Goal: Complete application form

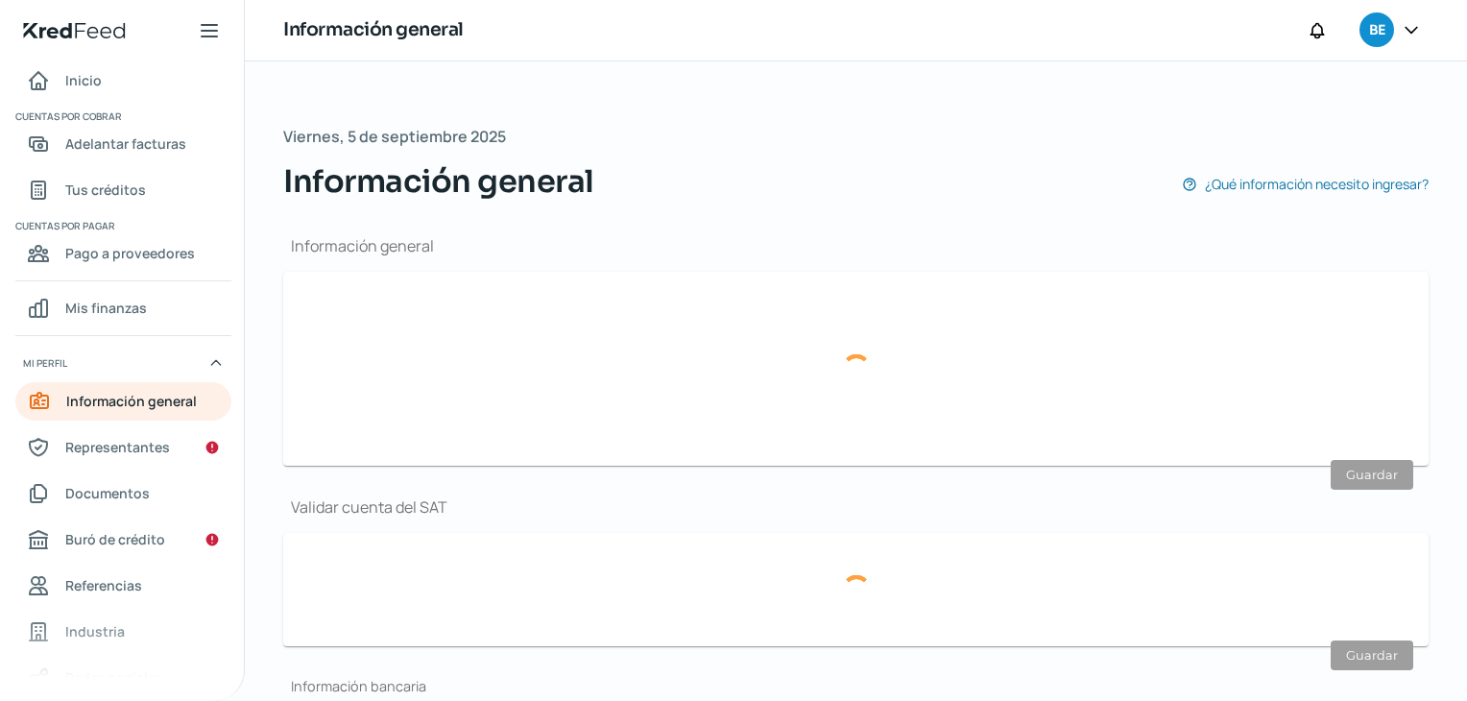
type input "[EMAIL_ADDRESS][DOMAIN_NAME]"
type input "Personas [PERSON_NAME] del régimen general"
type input "Be Prime"
type input "81 - 1212 - 7085"
type input "81 - 8851 - 2800"
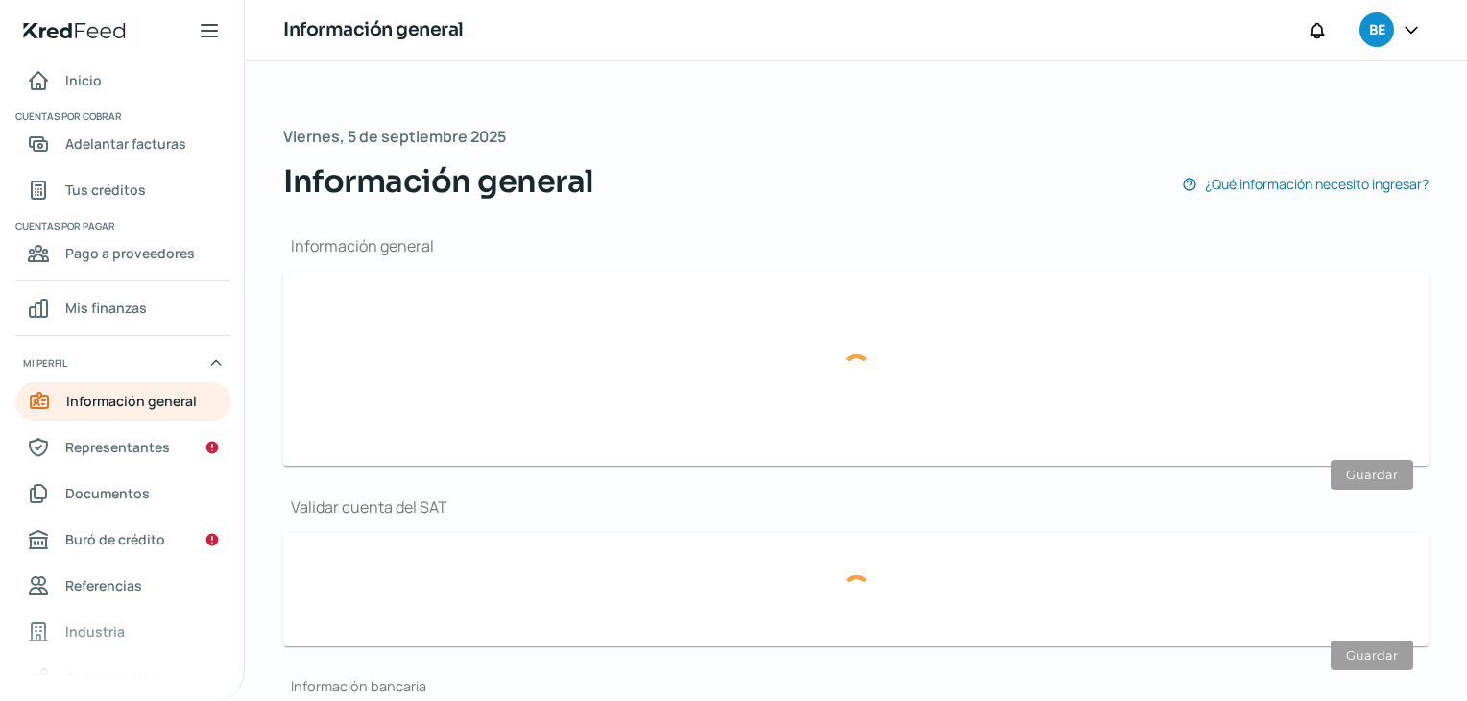
type input "BPR190405AG9"
type input "BANCREA"
type input "152580120000208914"
type input "[GEOGRAPHIC_DATA][PERSON_NAME]"
type input "2424"
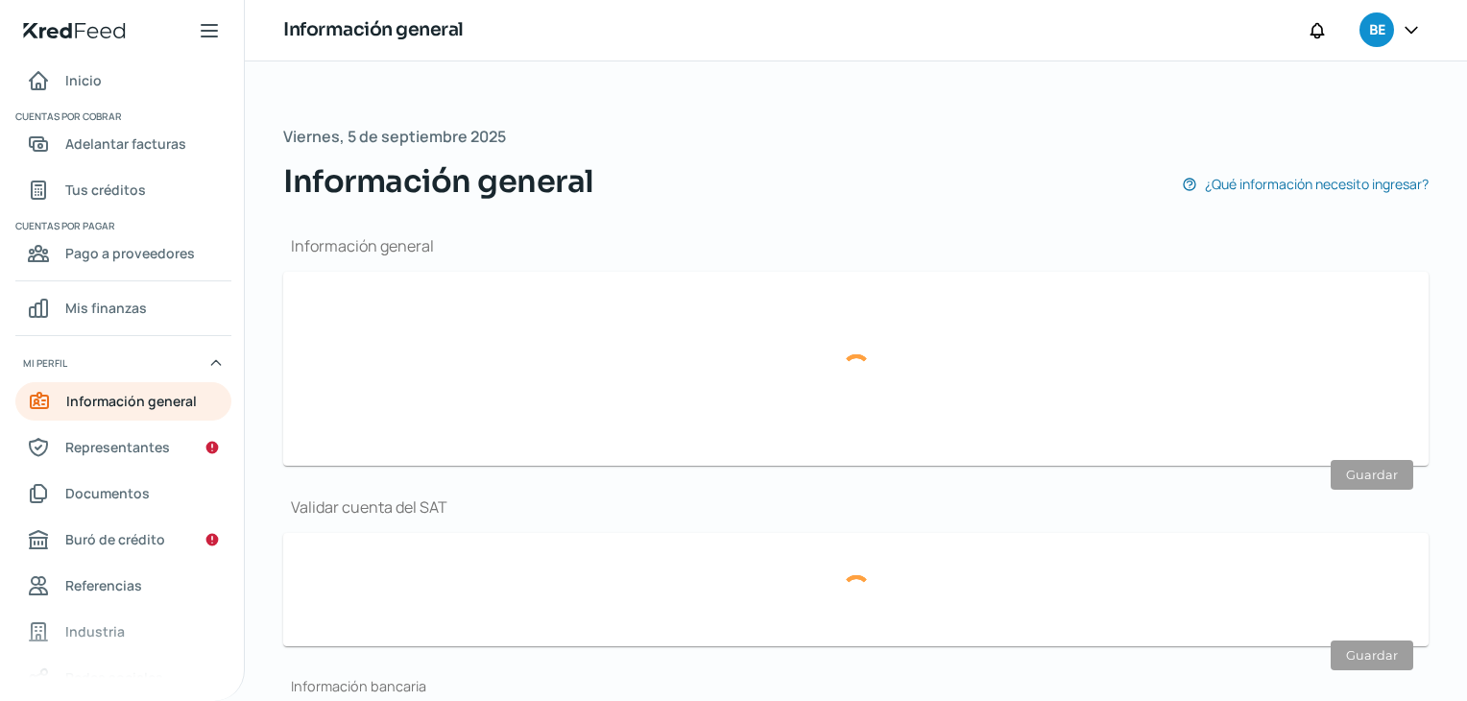
type input "66266"
type input "[GEOGRAPHIC_DATA]"
type input "San [PERSON_NAME]"
type input "Nuevo León"
type input "[GEOGRAPHIC_DATA]"
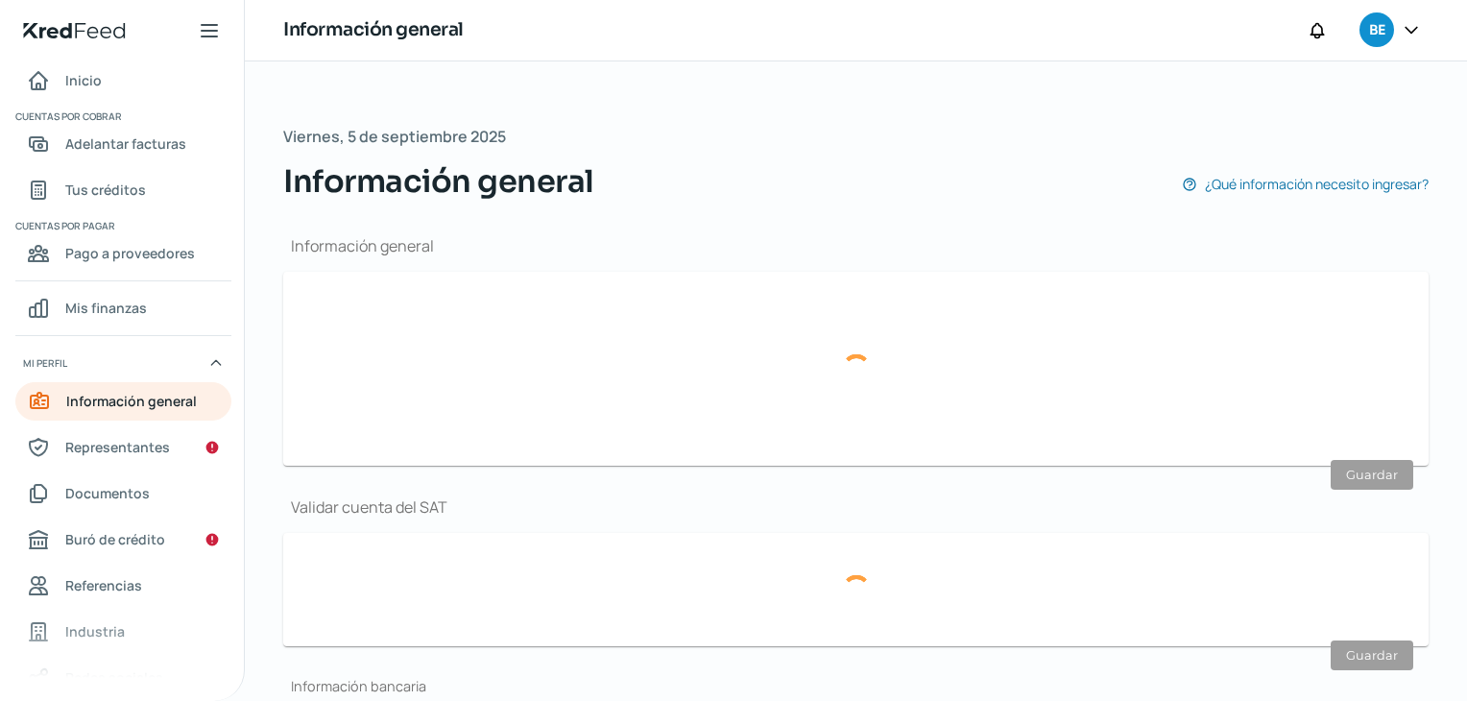
type input "CD-B-PRIME-FISCAL-OFICINA.pdf"
type input "[GEOGRAPHIC_DATA][PERSON_NAME]"
type input "2424"
type input "66266"
type input "[GEOGRAPHIC_DATA]"
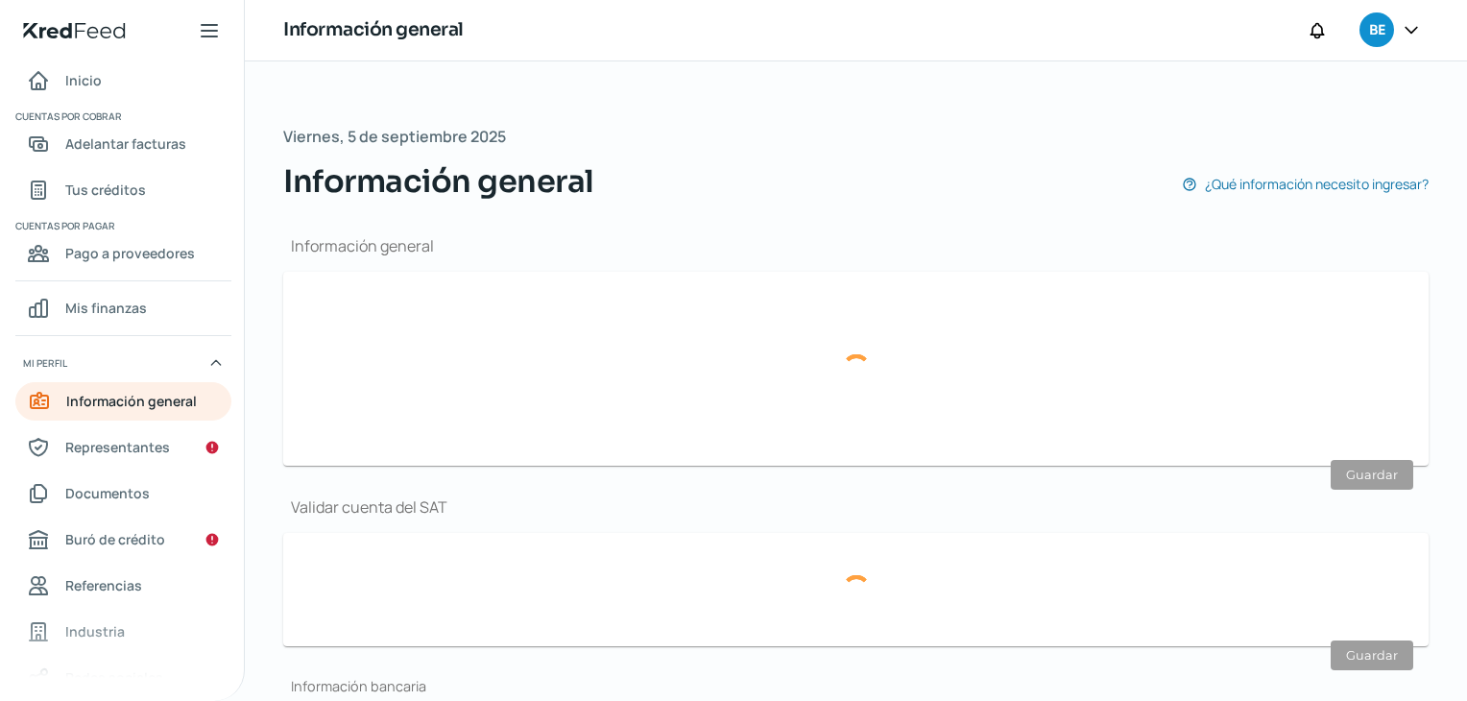
type input "San [PERSON_NAME]"
type input "Nuevo León"
type input "[GEOGRAPHIC_DATA]"
type input "CD-B-PRIME-FISCAL-OFICINA.pdf"
type input "5"
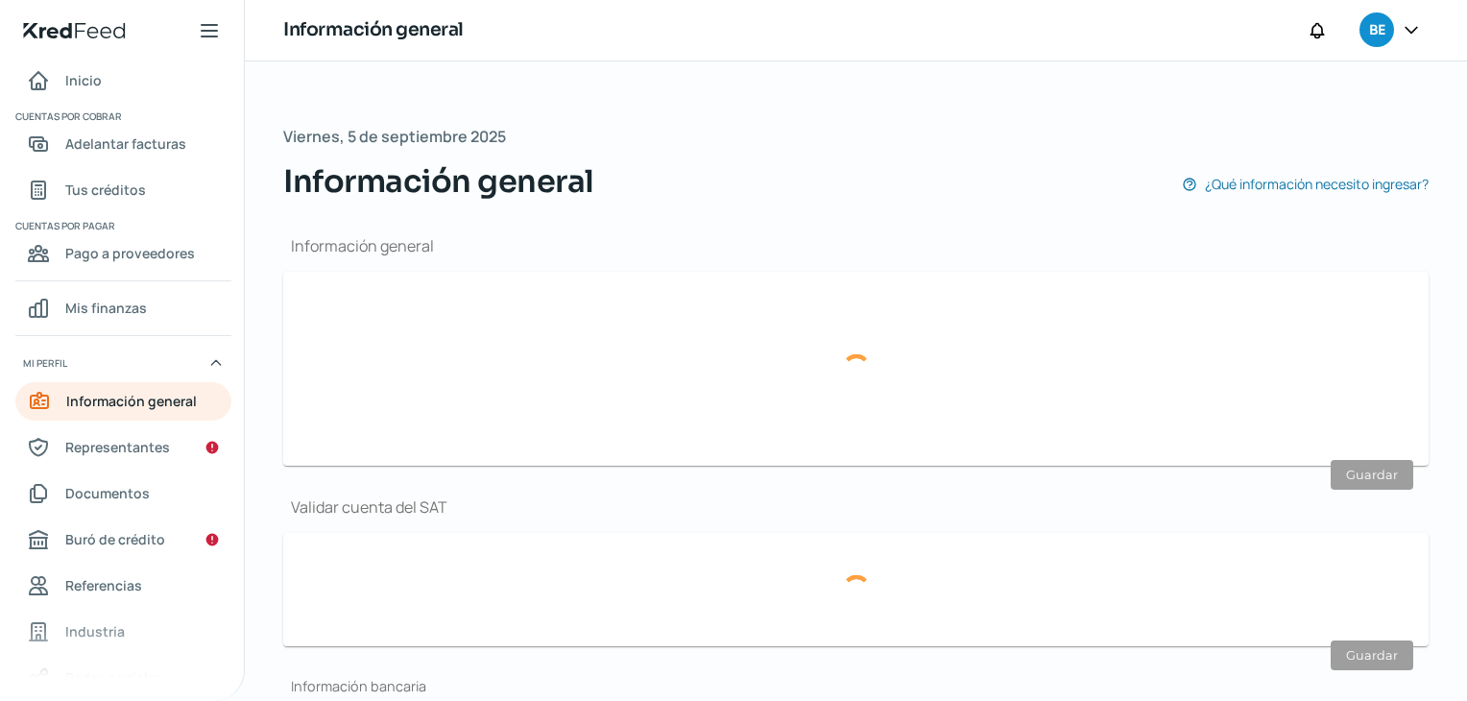
type input "0"
type input "Rentada"
